Goal: Information Seeking & Learning: Learn about a topic

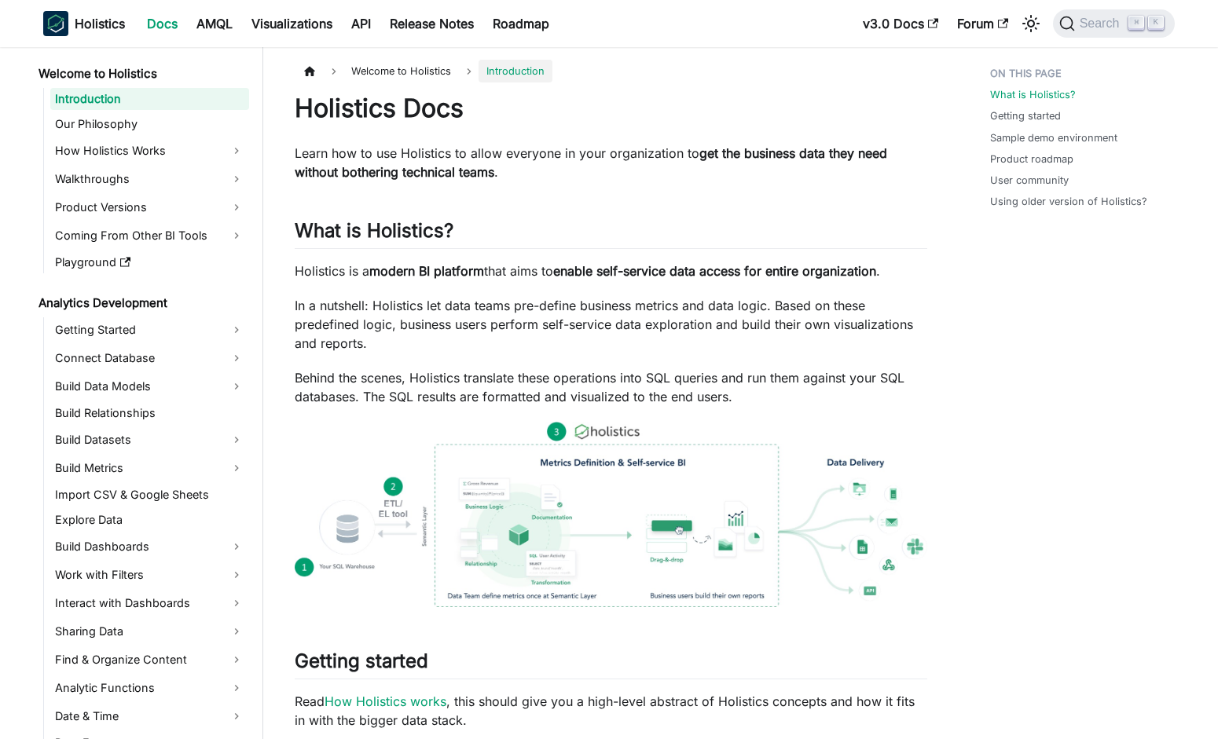
click at [1101, 6] on nav "Holistics Docs AMQL Visualizations API Release Notes Roadmap v3.0 Docs Forum Se…" at bounding box center [609, 23] width 1218 height 47
click at [1101, 12] on button "Search ⌘ K" at bounding box center [1114, 23] width 122 height 28
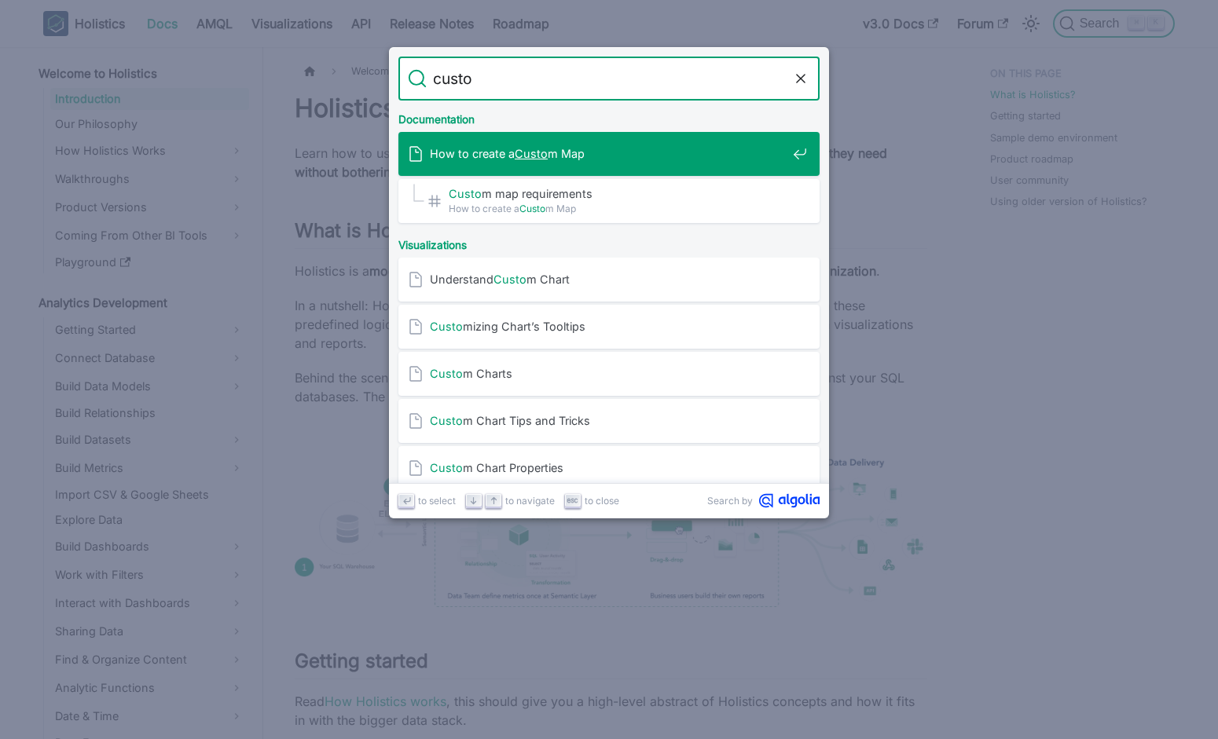
type input "custom"
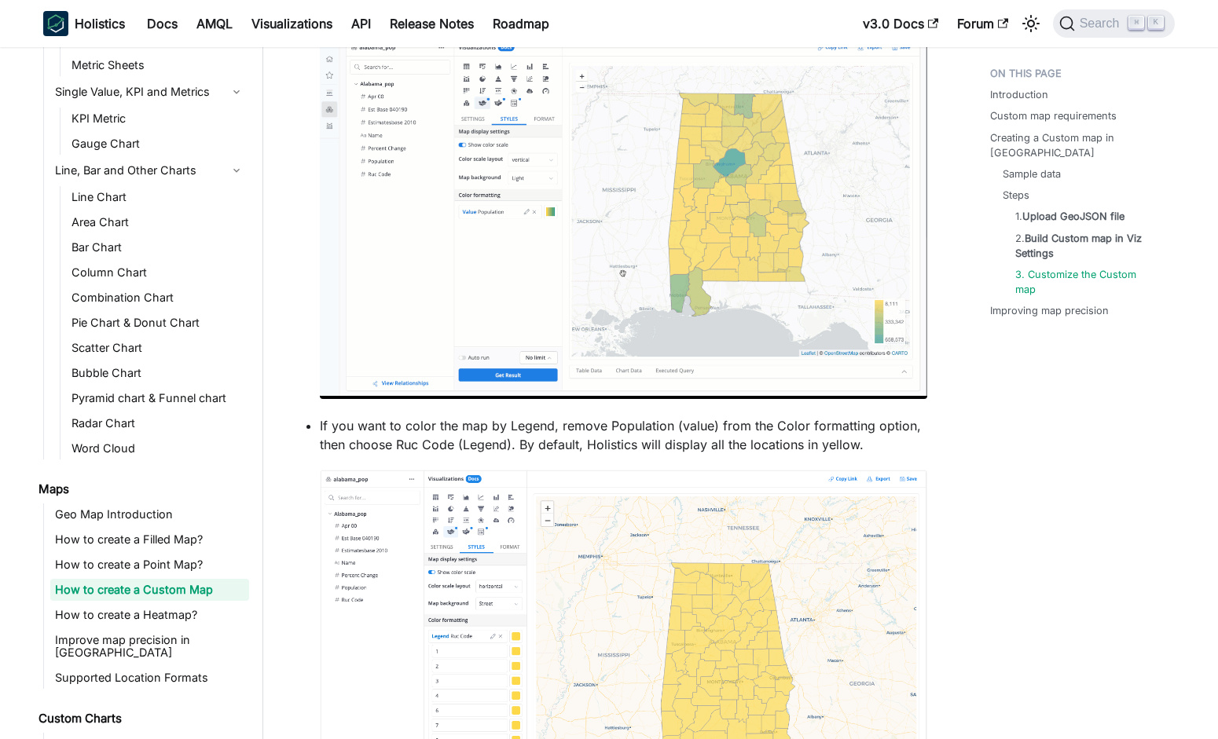
scroll to position [5805, 0]
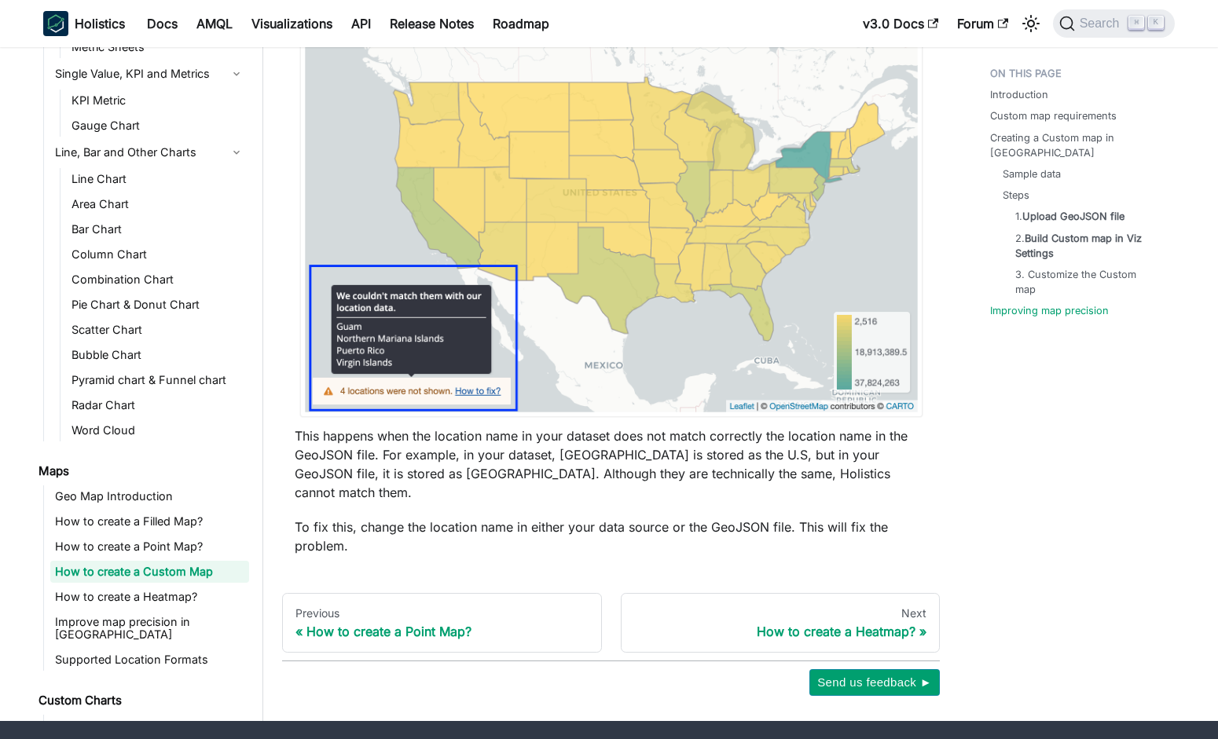
click at [659, 427] on p "This happens when the location name in your dataset does not match correctly th…" at bounding box center [611, 464] width 633 height 75
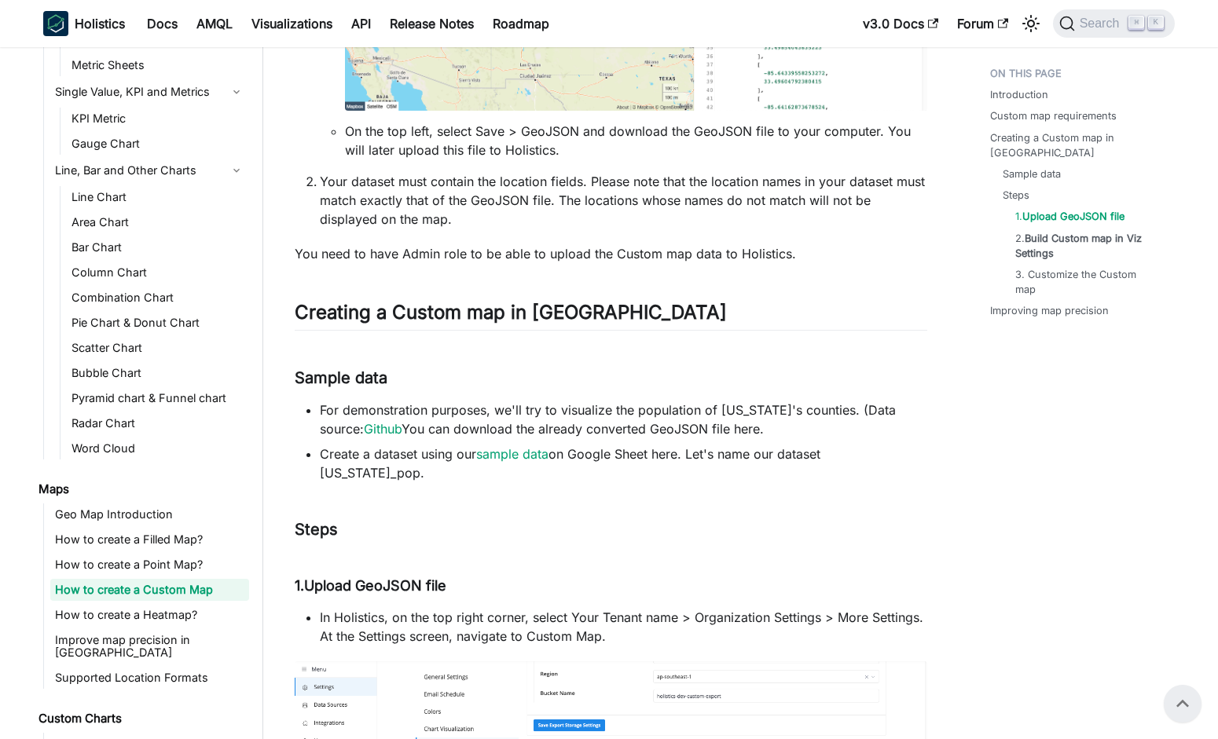
scroll to position [0, 0]
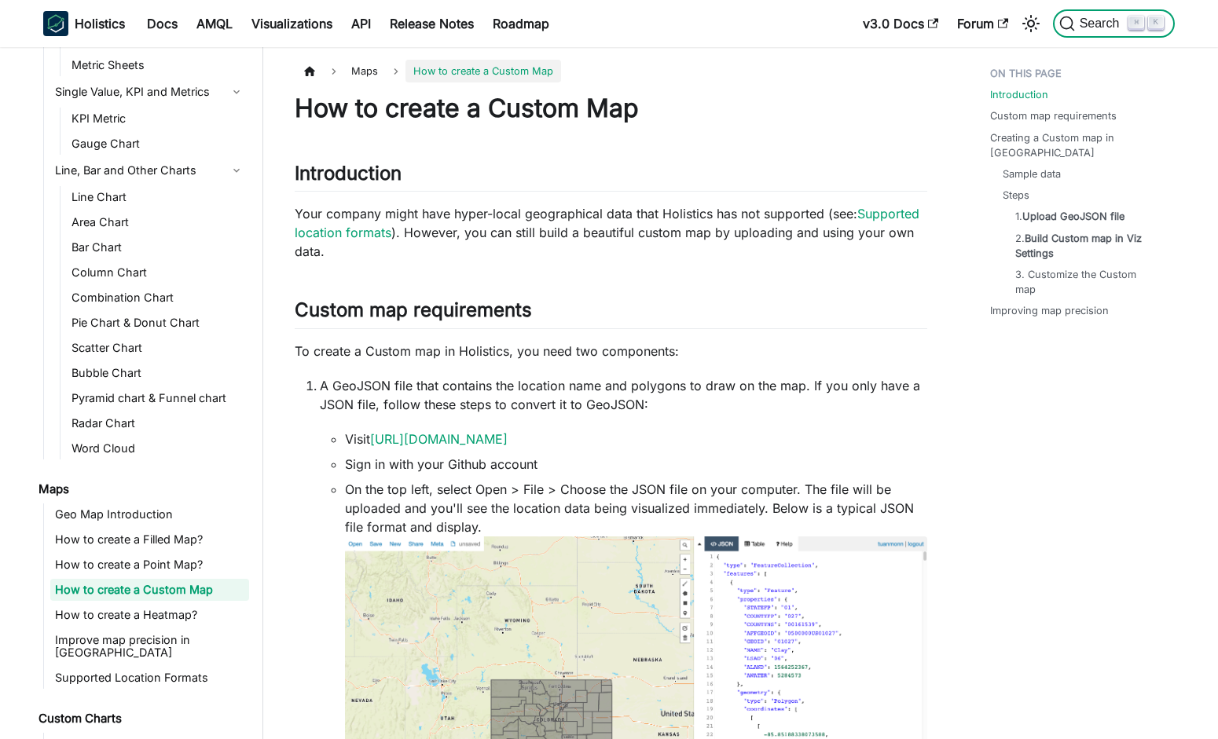
click at [1075, 17] on span "Search" at bounding box center [1102, 24] width 54 height 14
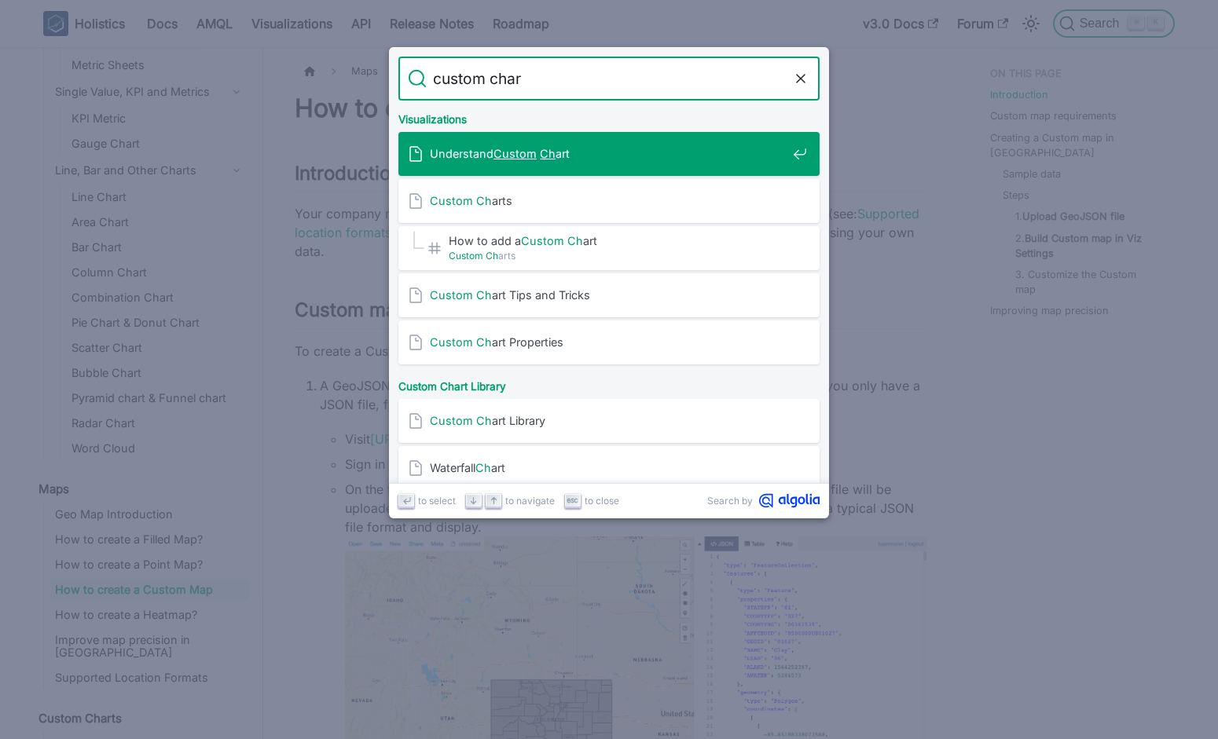
type input "custom chart"
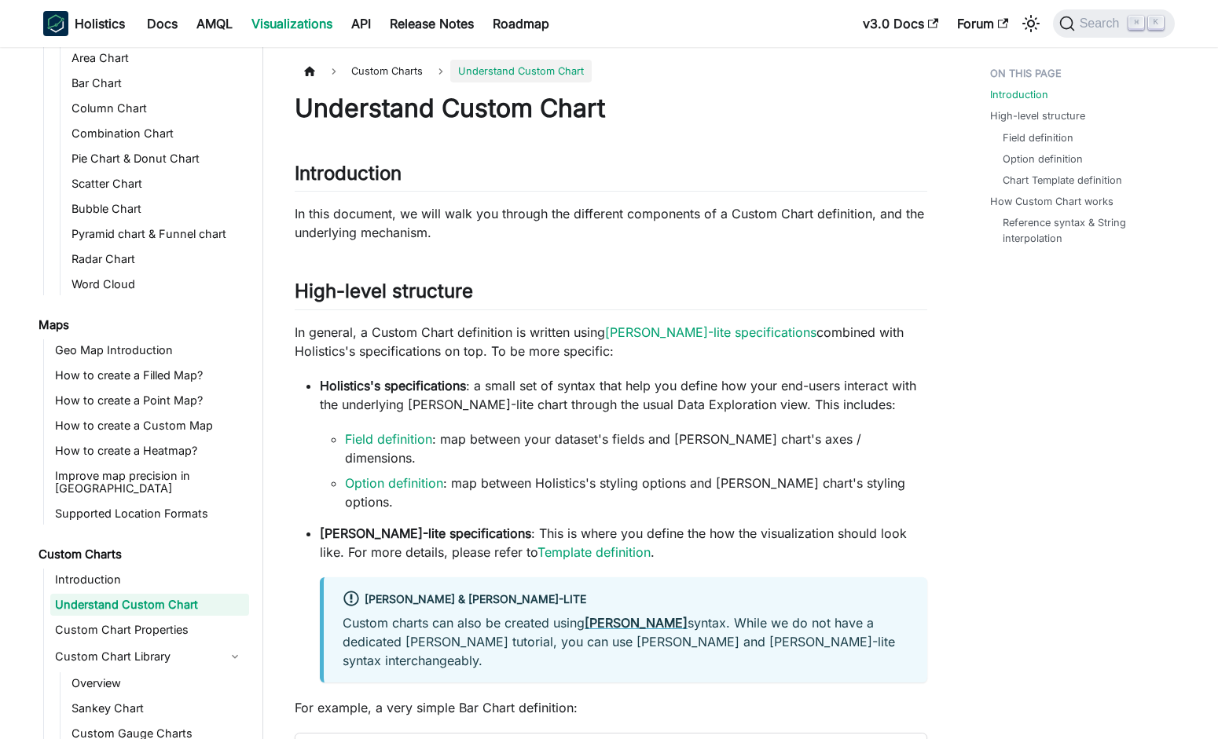
scroll to position [395, 0]
click at [101, 567] on link "Introduction" at bounding box center [149, 578] width 199 height 22
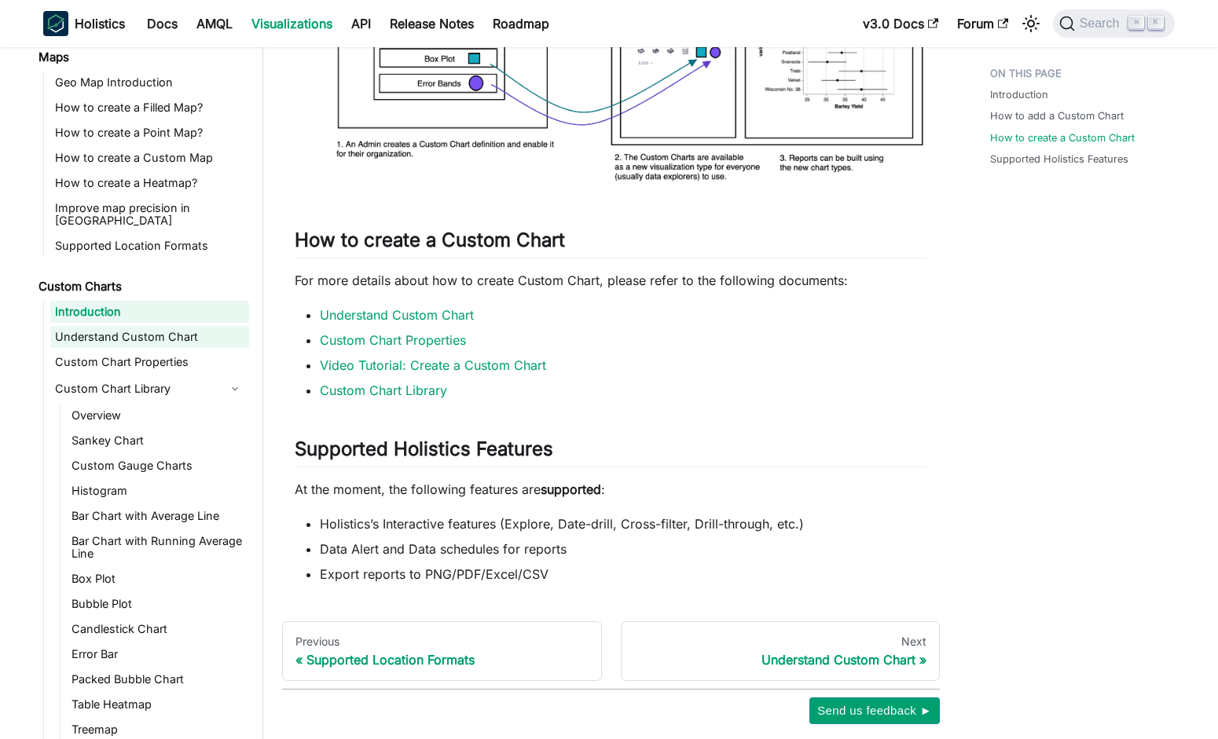
scroll to position [689, 0]
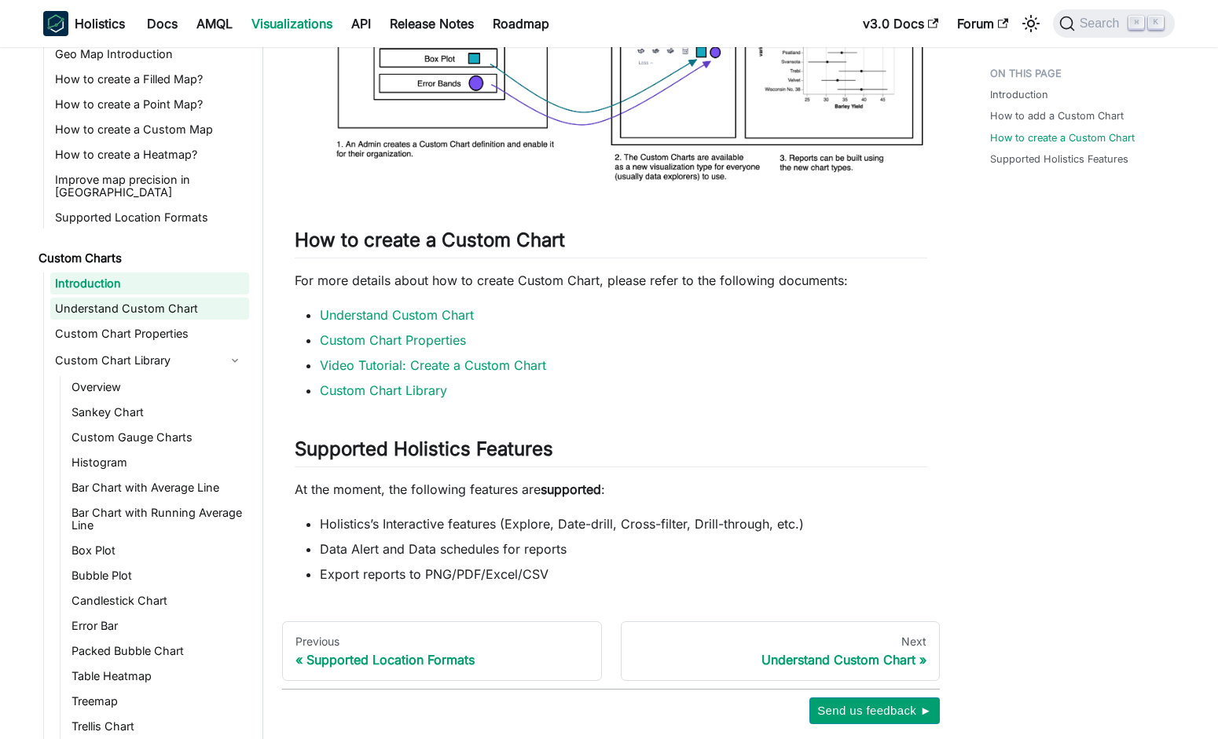
click at [177, 298] on link "Understand Custom Chart" at bounding box center [149, 309] width 199 height 22
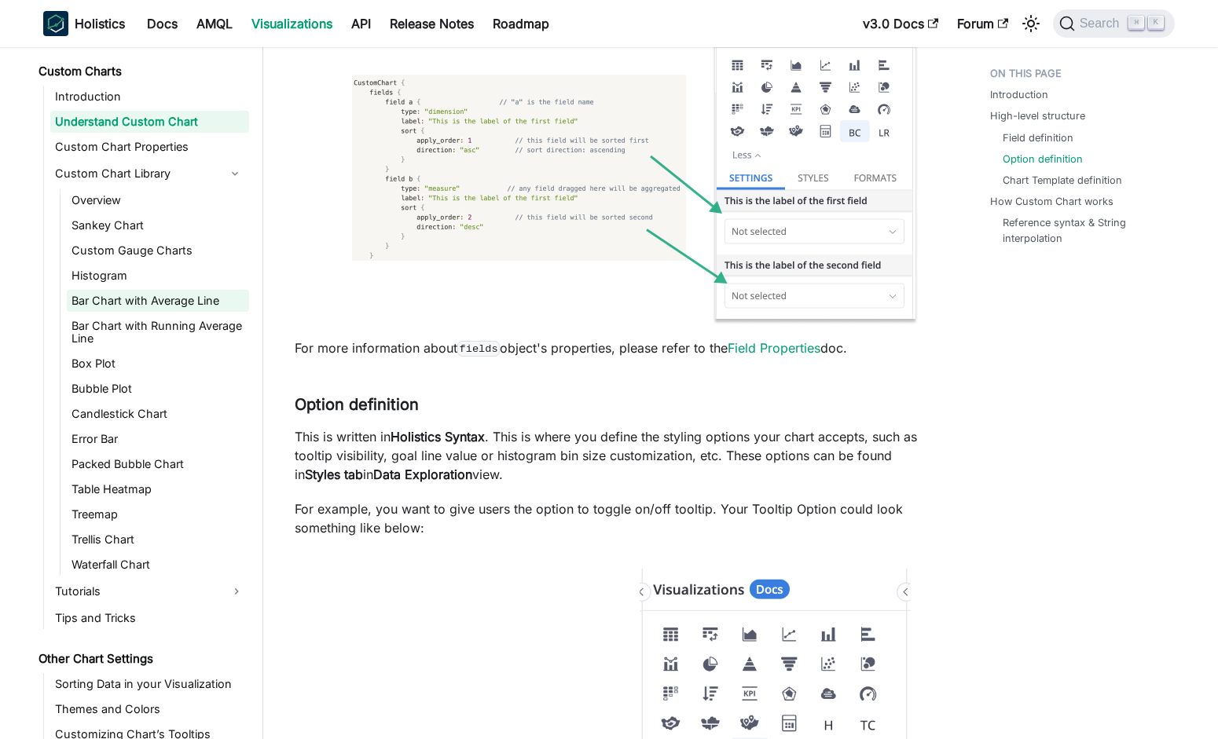
scroll to position [2287, 0]
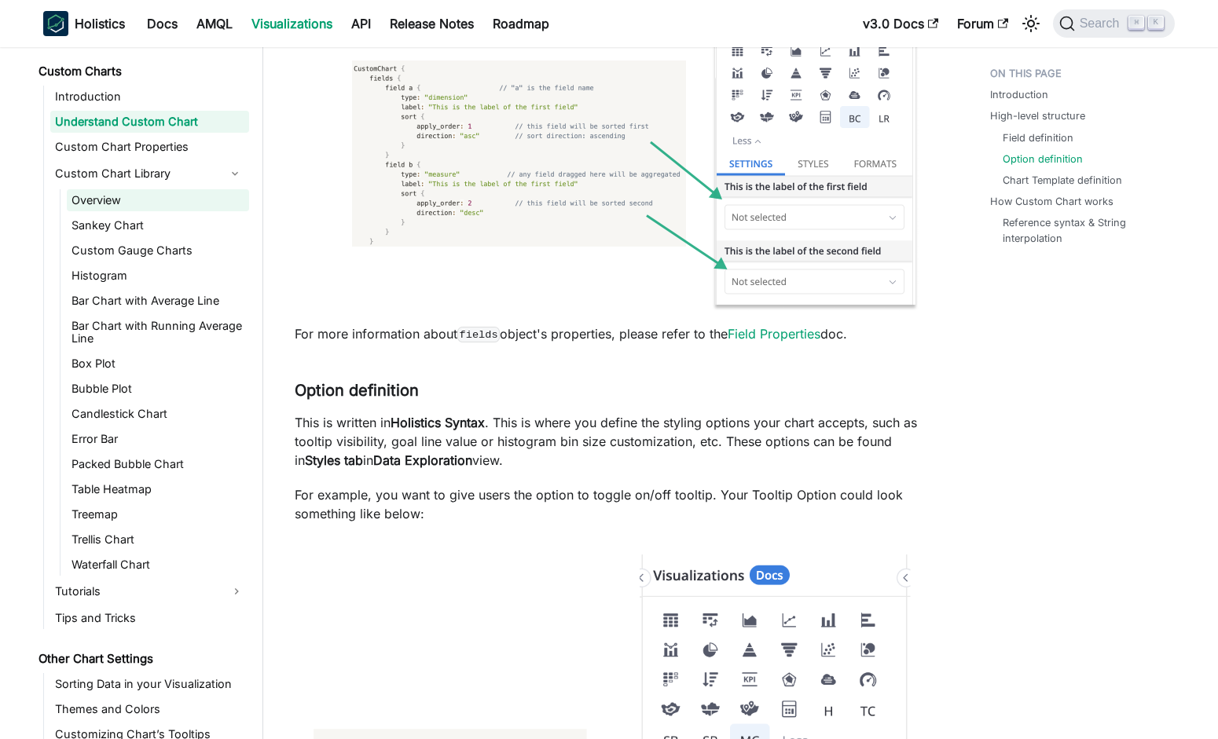
click at [194, 196] on link "Overview" at bounding box center [158, 200] width 182 height 22
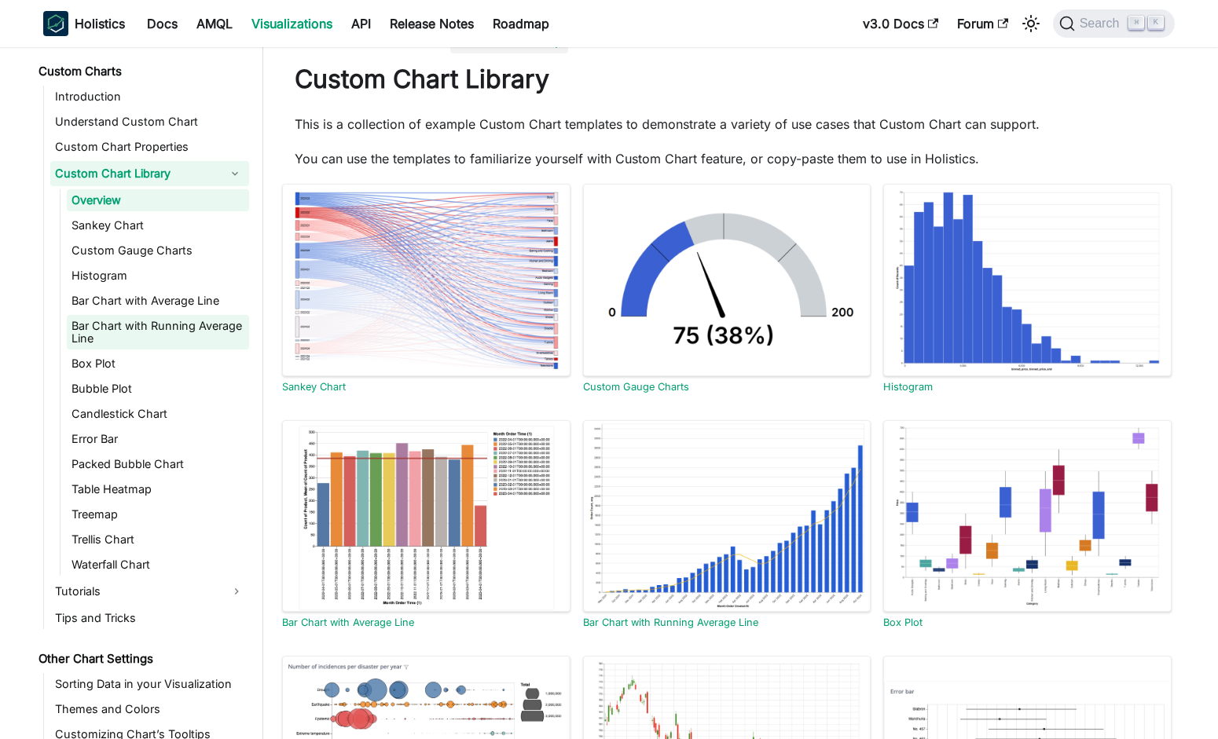
scroll to position [32, 0]
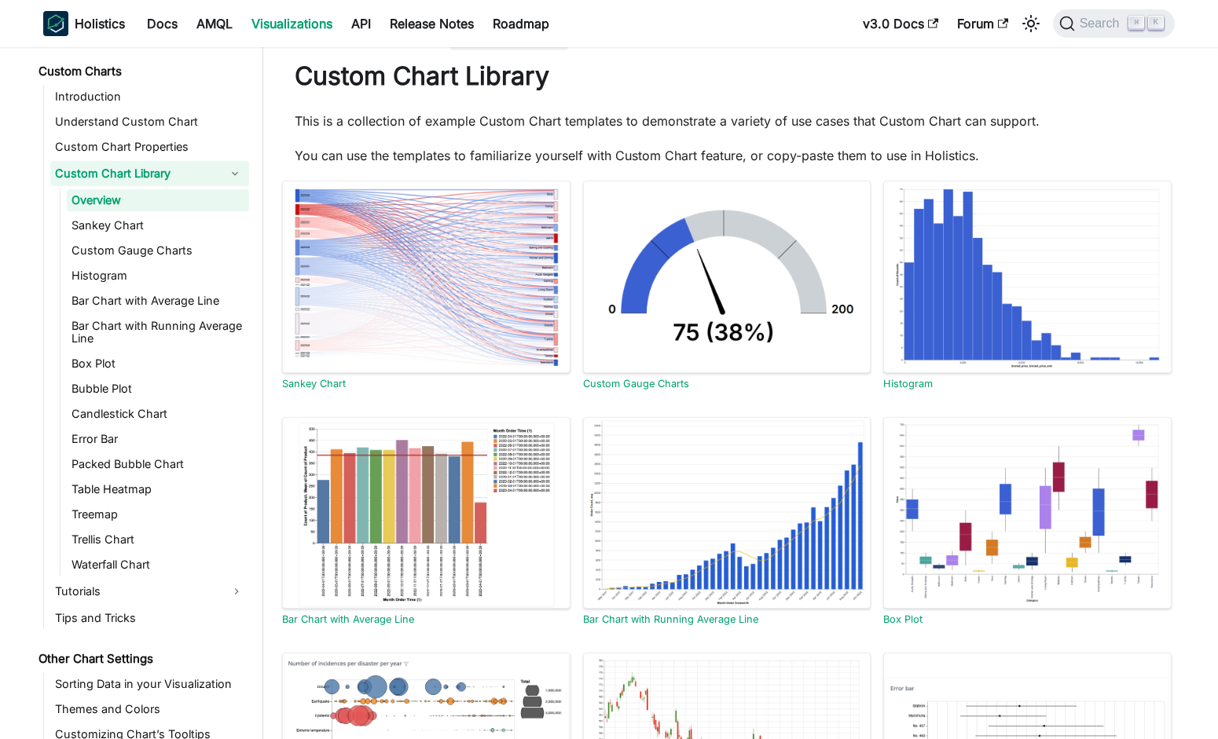
click at [167, 196] on link "Overview" at bounding box center [158, 200] width 182 height 22
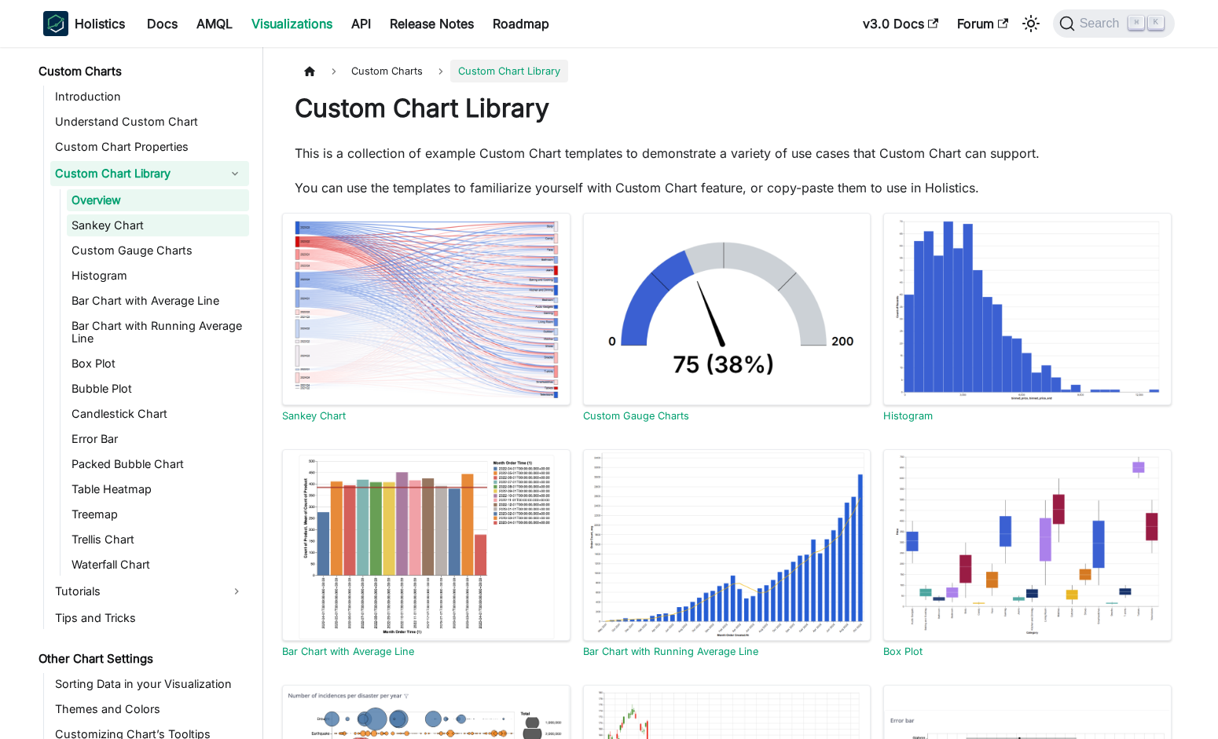
click at [167, 215] on link "Sankey Chart" at bounding box center [158, 226] width 182 height 22
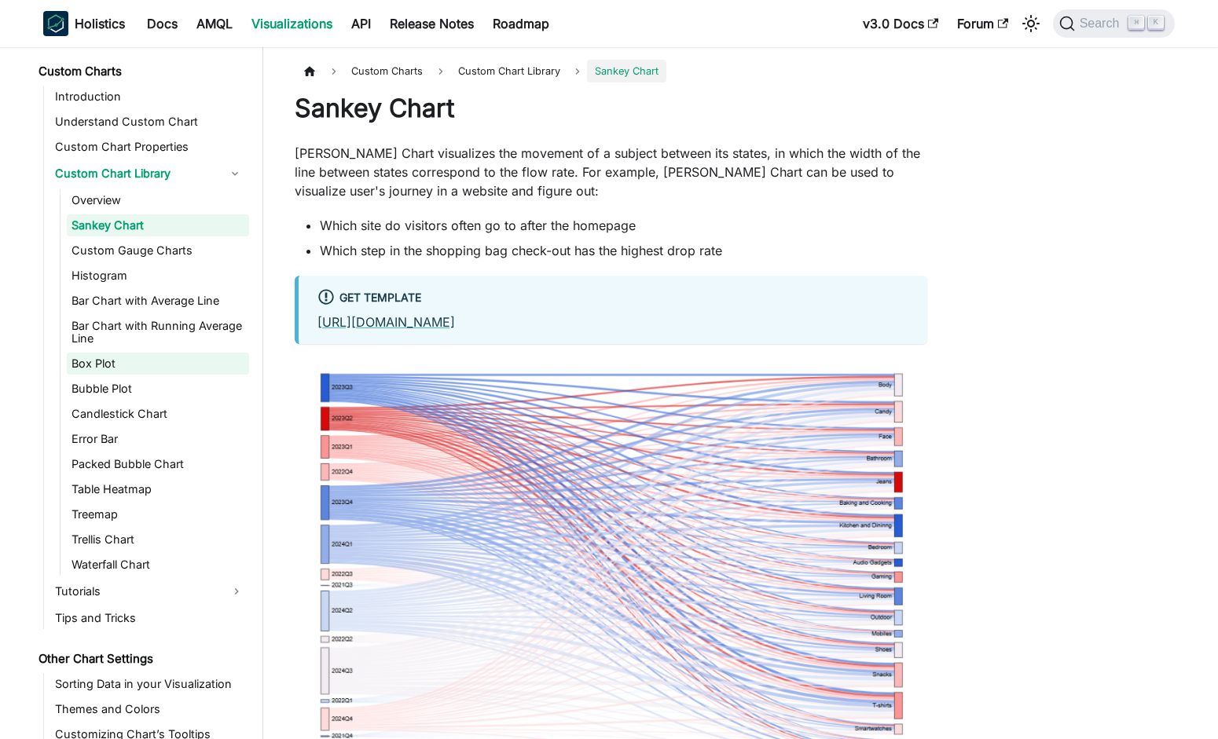
click at [186, 358] on link "Box Plot" at bounding box center [158, 364] width 182 height 22
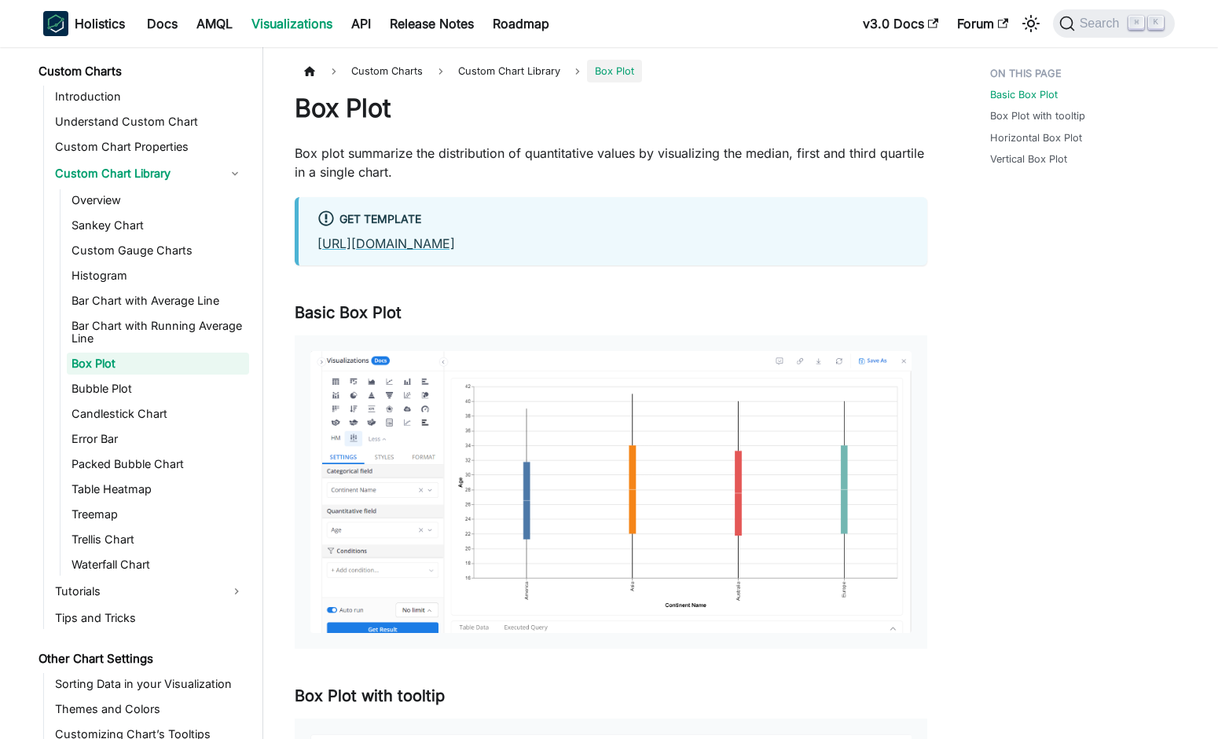
scroll to position [870, 0]
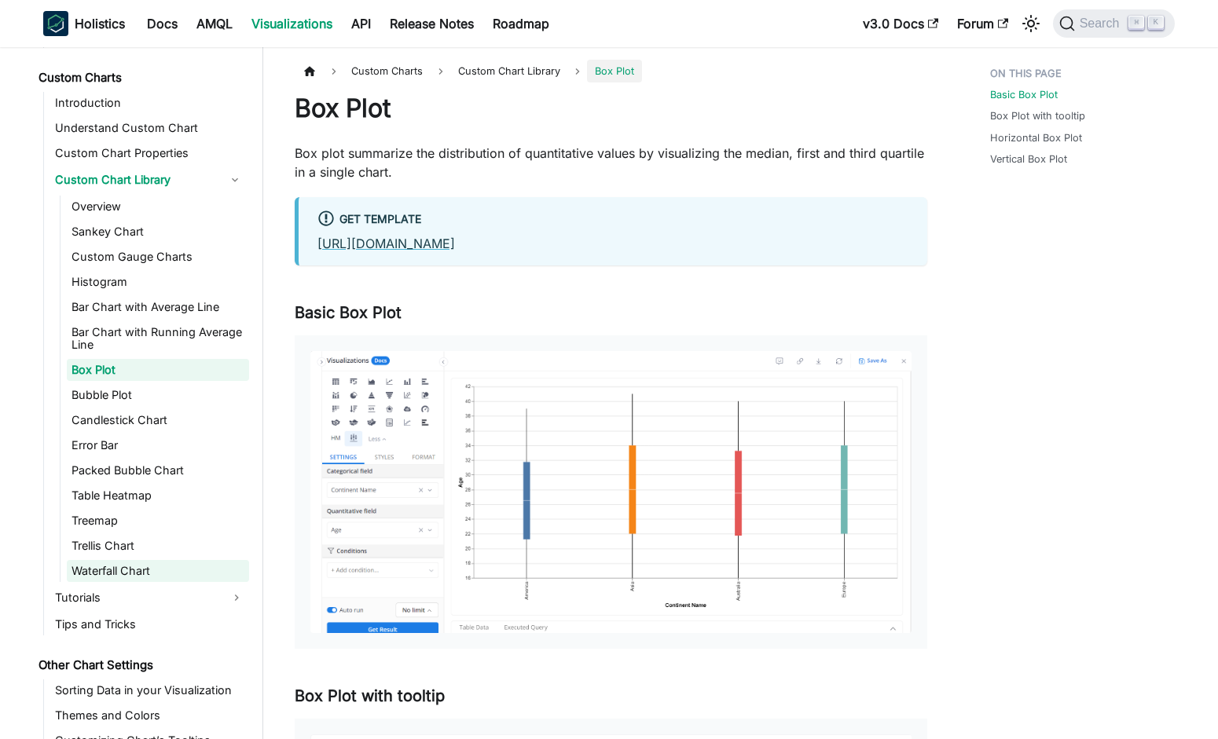
click at [181, 560] on link "Waterfall Chart" at bounding box center [158, 571] width 182 height 22
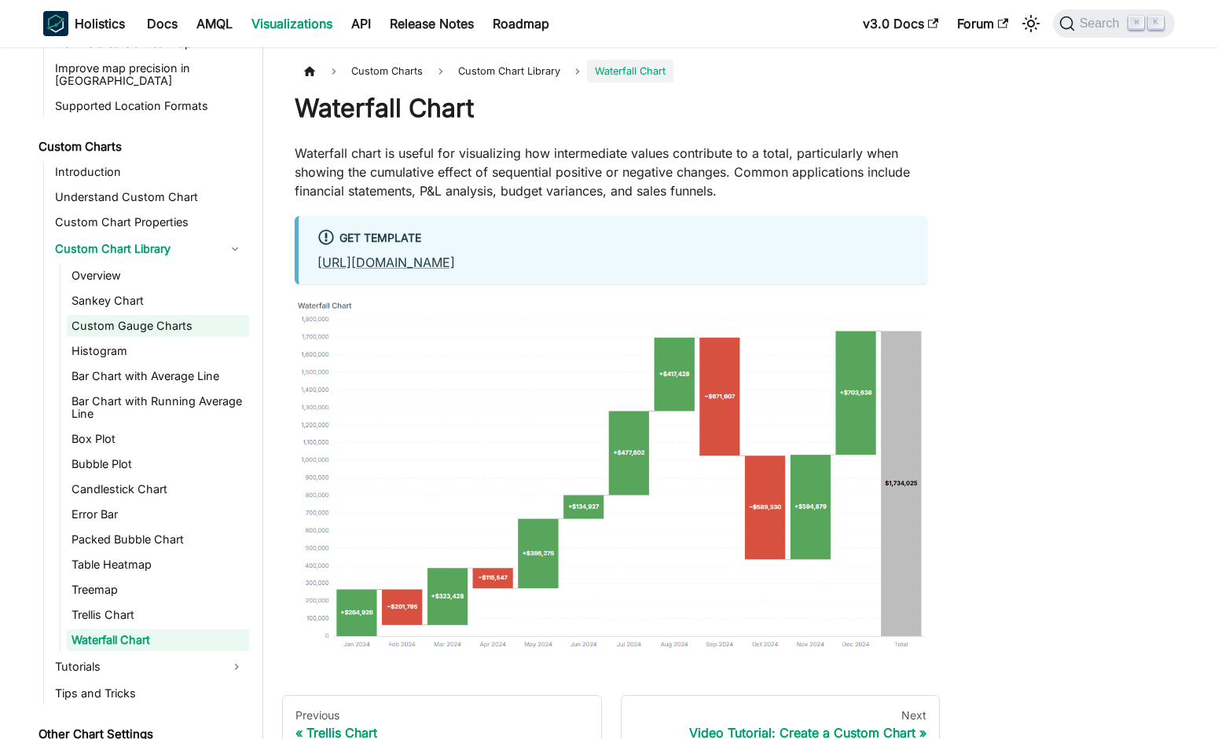
scroll to position [700, 0]
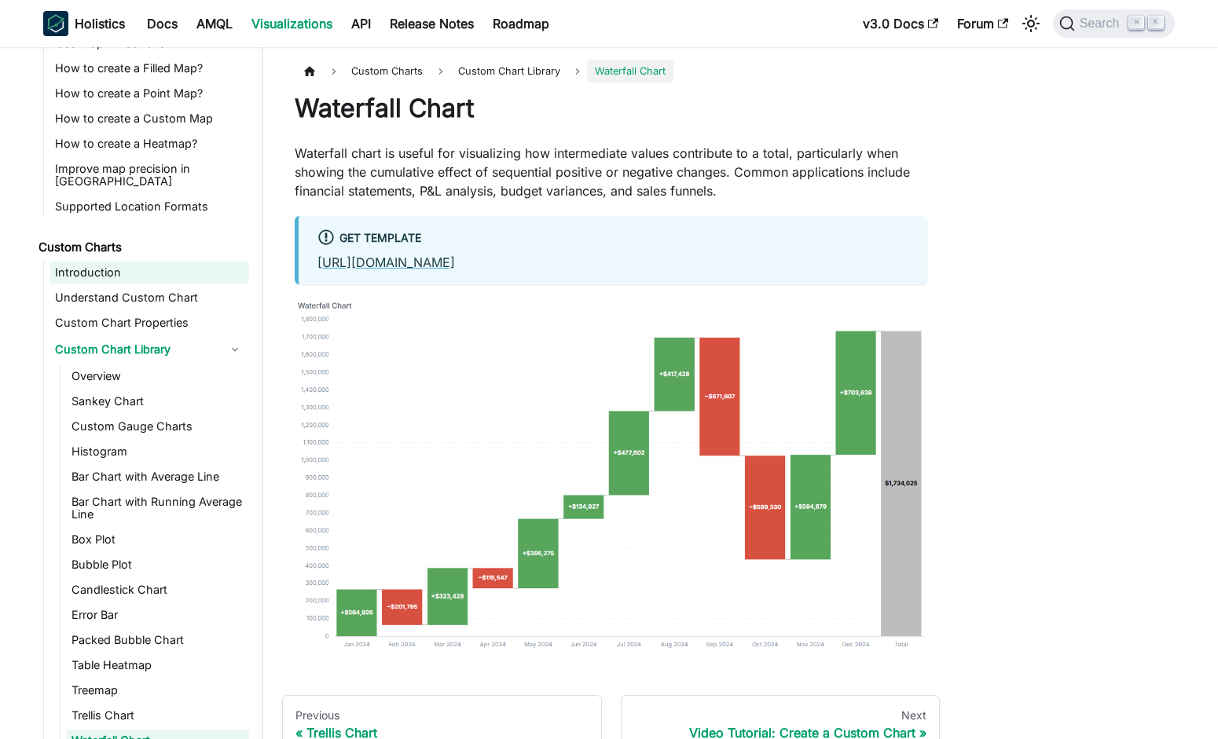
click at [181, 262] on link "Introduction" at bounding box center [149, 273] width 199 height 22
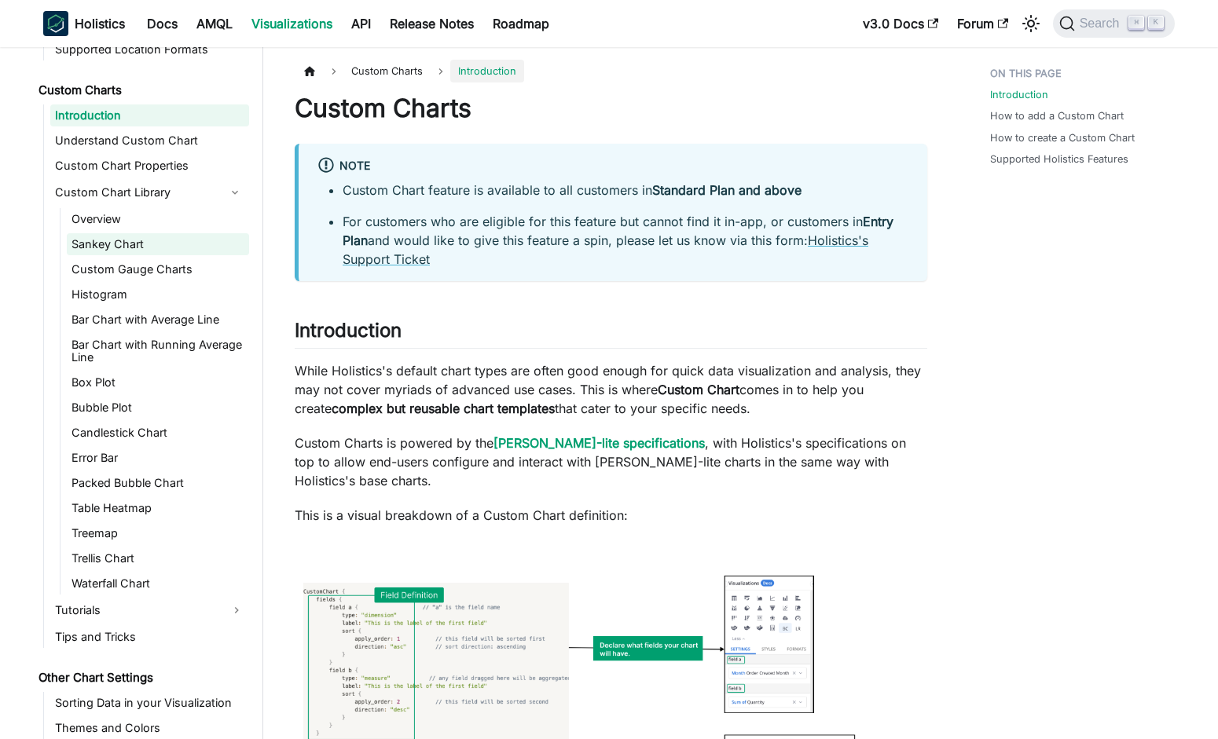
scroll to position [846, 0]
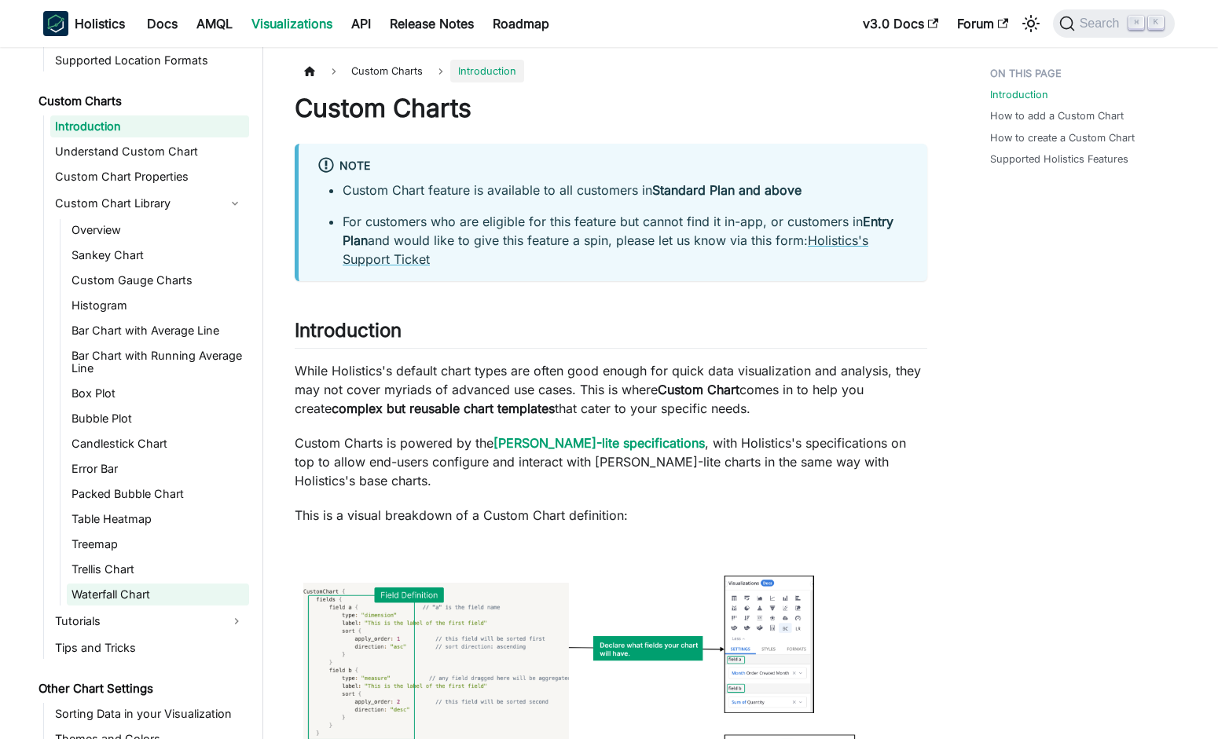
click at [177, 584] on link "Waterfall Chart" at bounding box center [158, 595] width 182 height 22
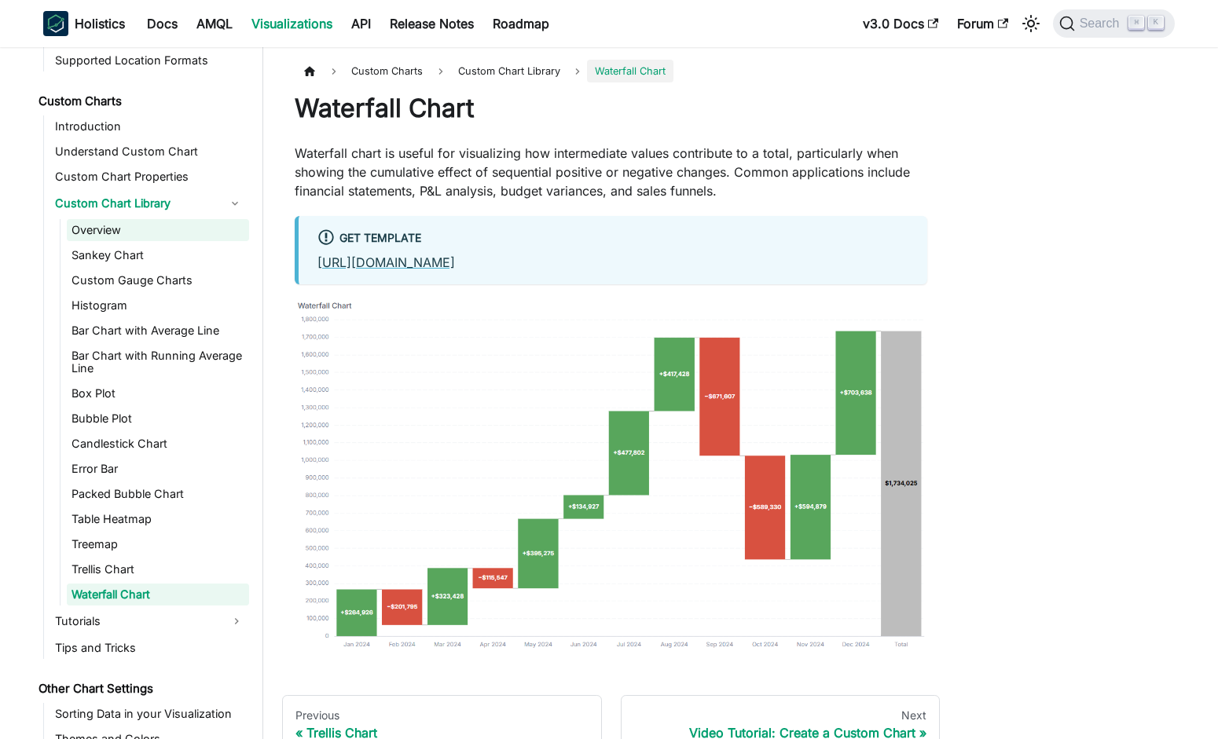
click at [204, 219] on link "Overview" at bounding box center [158, 230] width 182 height 22
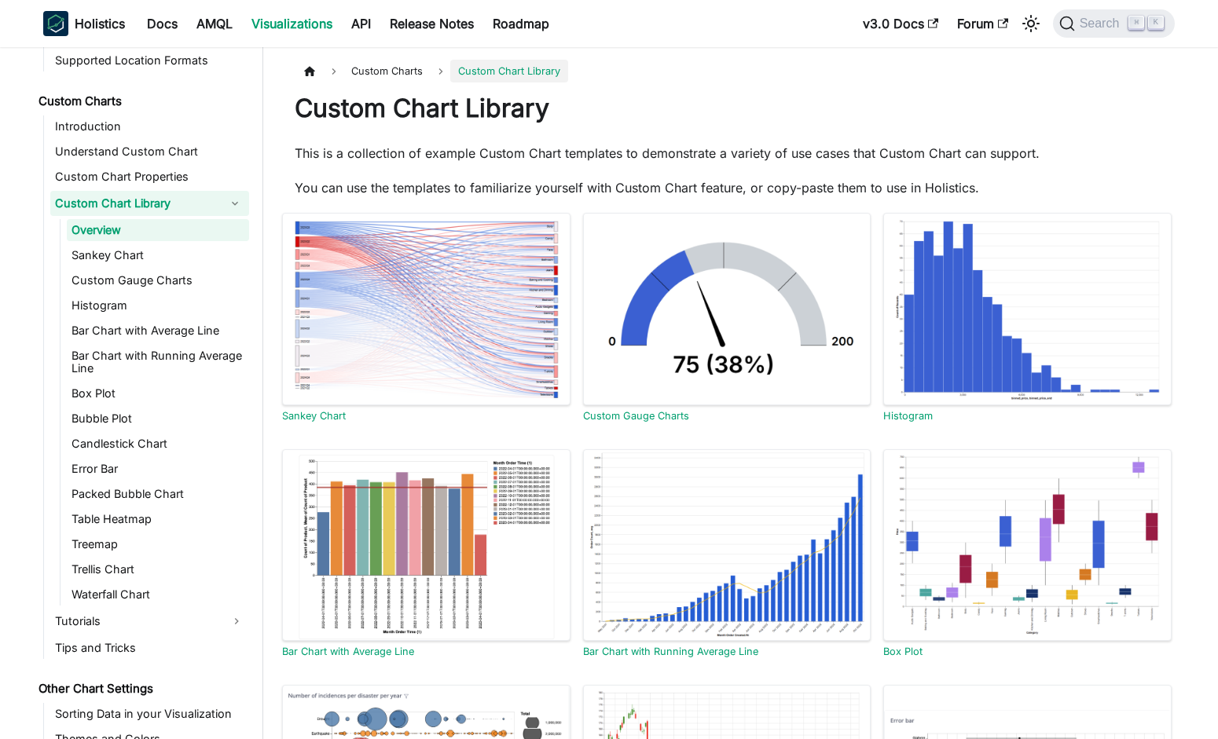
click at [196, 90] on link "Custom Charts" at bounding box center [141, 101] width 215 height 22
click at [196, 100] on li "Custom Charts Introduction Understand Custom Chart Custom Chart Properties Cust…" at bounding box center [141, 374] width 215 height 569
click at [196, 116] on link "Introduction" at bounding box center [149, 127] width 199 height 22
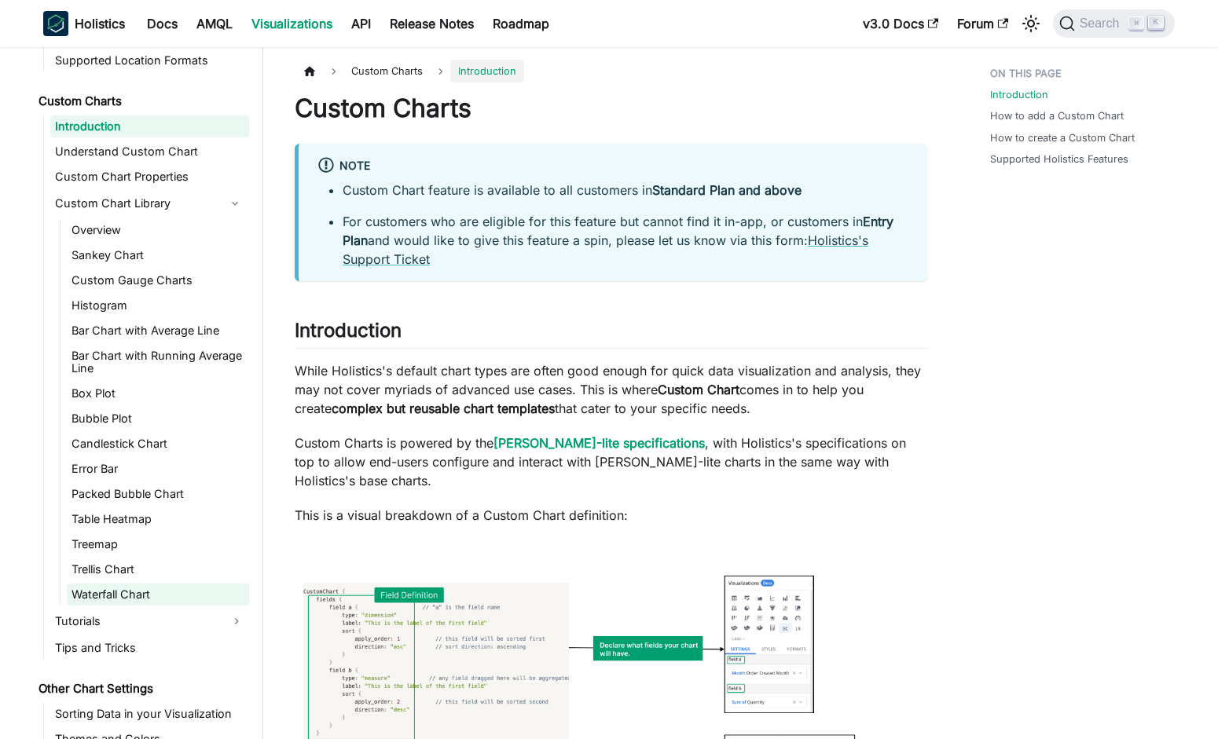
click at [165, 584] on link "Waterfall Chart" at bounding box center [158, 595] width 182 height 22
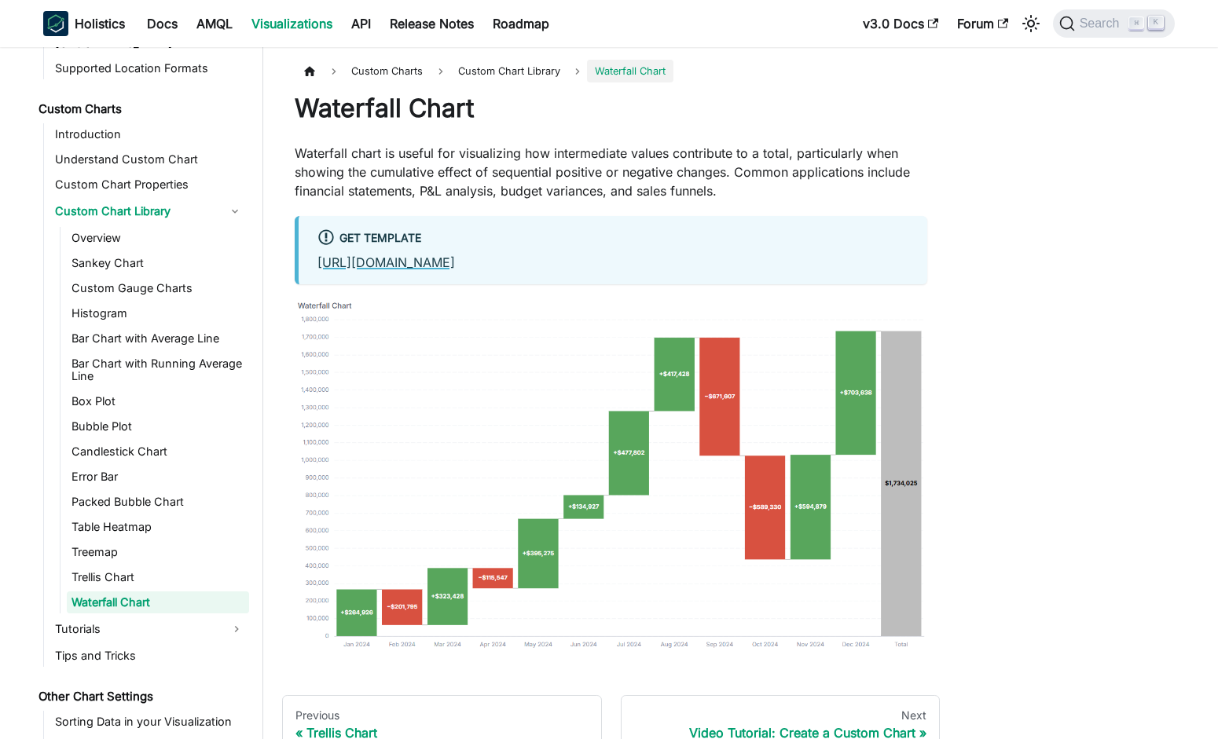
click at [455, 256] on link "https://github.com/holistics/custom-chart-library/tree/main/waterfall_chart" at bounding box center [386, 263] width 138 height 16
click at [144, 229] on link "Overview" at bounding box center [158, 238] width 182 height 22
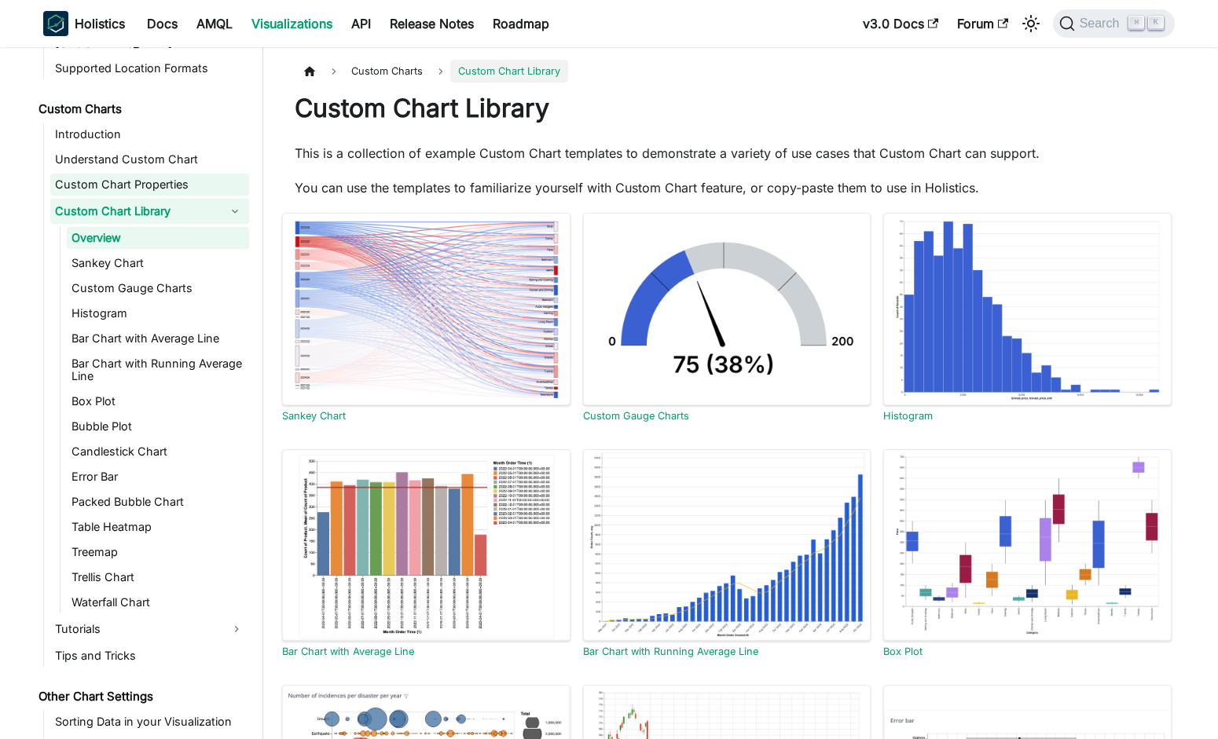
click at [119, 178] on link "Custom Chart Properties" at bounding box center [149, 185] width 199 height 22
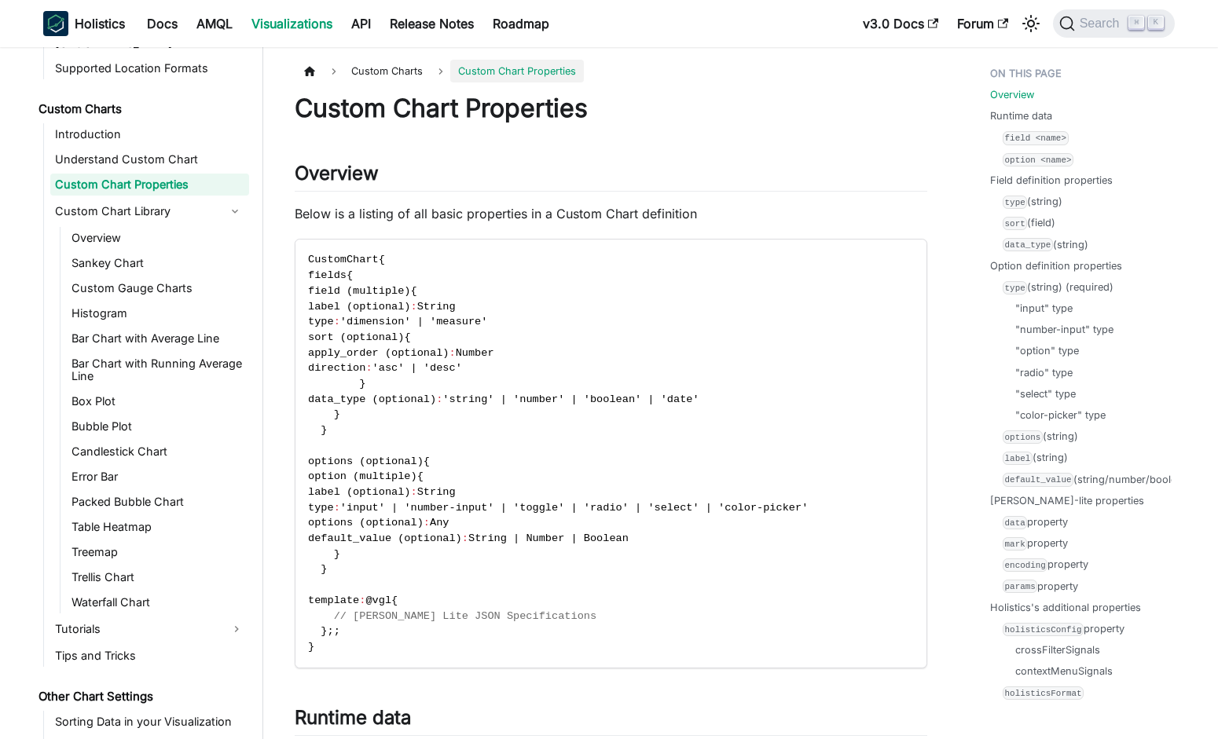
click at [149, 133] on ul "Introduction Understand Custom Chart Custom Chart Properties Custom Chart Libra…" at bounding box center [146, 395] width 206 height 544
click at [150, 130] on link "Introduction" at bounding box center [149, 134] width 199 height 22
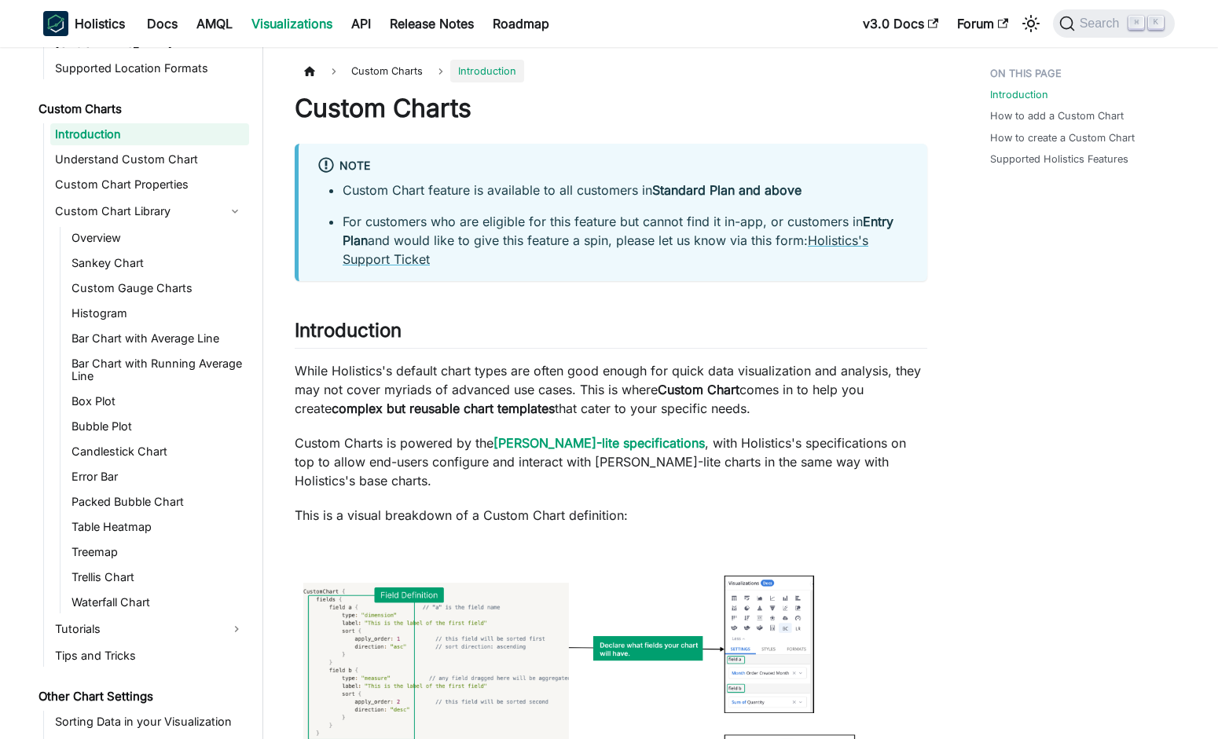
scroll to position [3, 0]
